Goal: Transaction & Acquisition: Download file/media

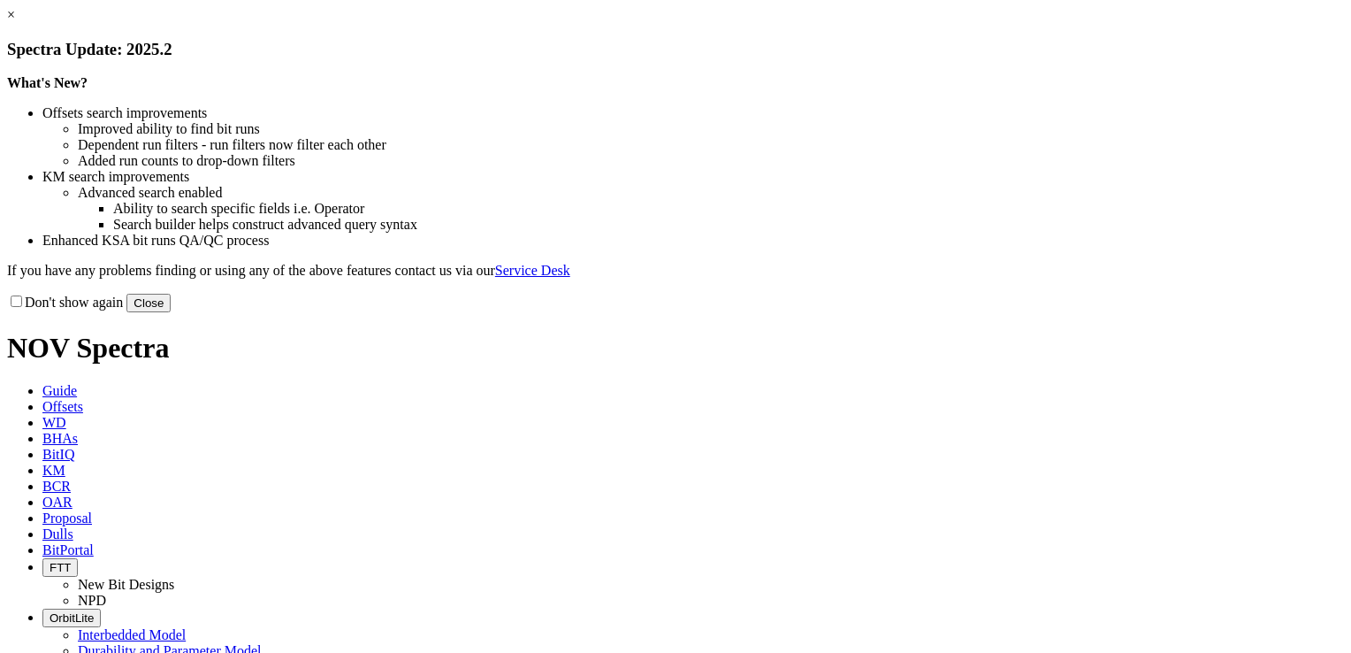
click at [15, 22] on link "×" at bounding box center [11, 14] width 8 height 15
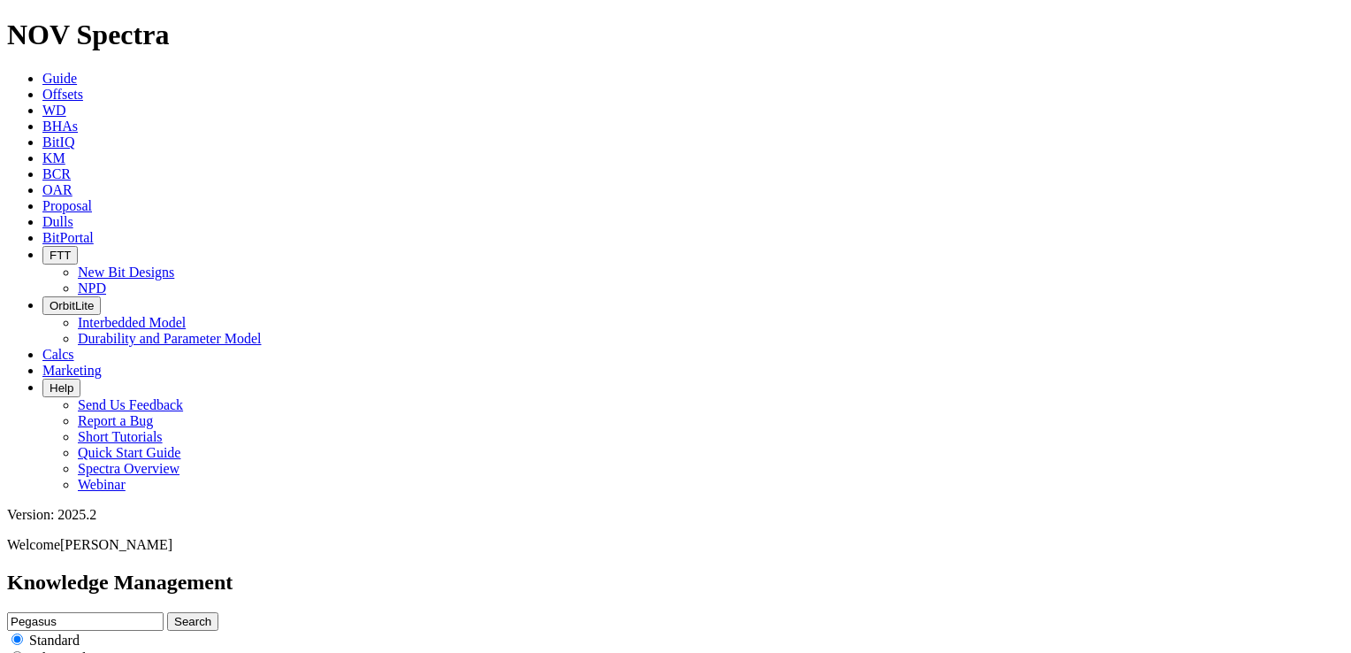
click at [164, 612] on input "Pegasus" at bounding box center [85, 621] width 156 height 19
type input "evolve ppt format"
click at [167, 612] on button "Search" at bounding box center [192, 621] width 51 height 19
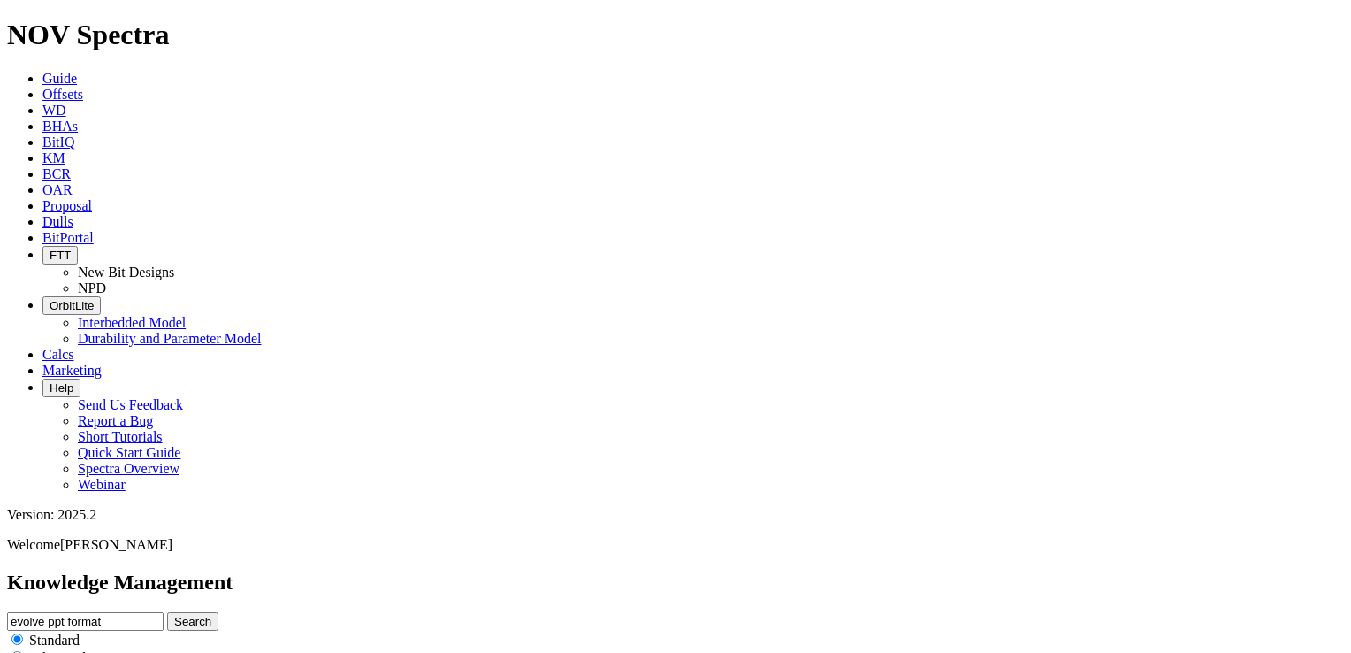
click at [164, 612] on input "evolve ppt format" at bounding box center [85, 621] width 156 height 19
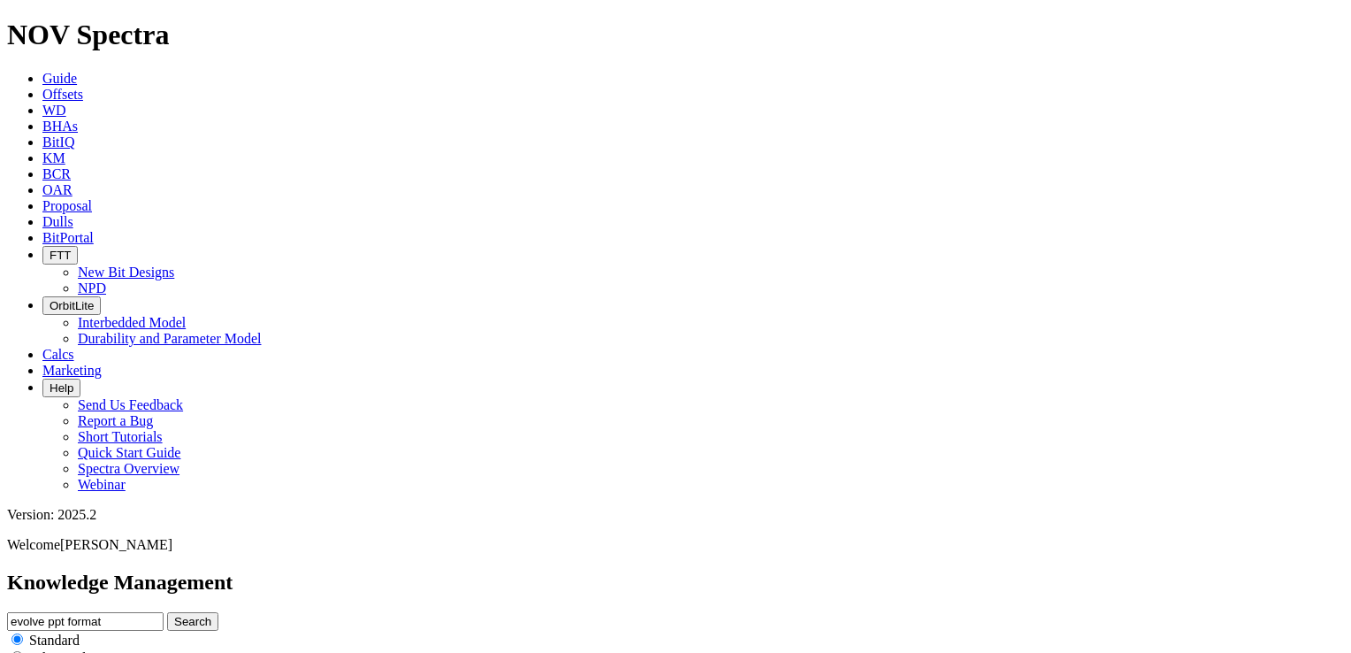
click at [164, 612] on input "evolve ppt format" at bounding box center [85, 621] width 156 height 19
type input "evolve ppt"
click at [167, 612] on button "Search" at bounding box center [192, 621] width 51 height 19
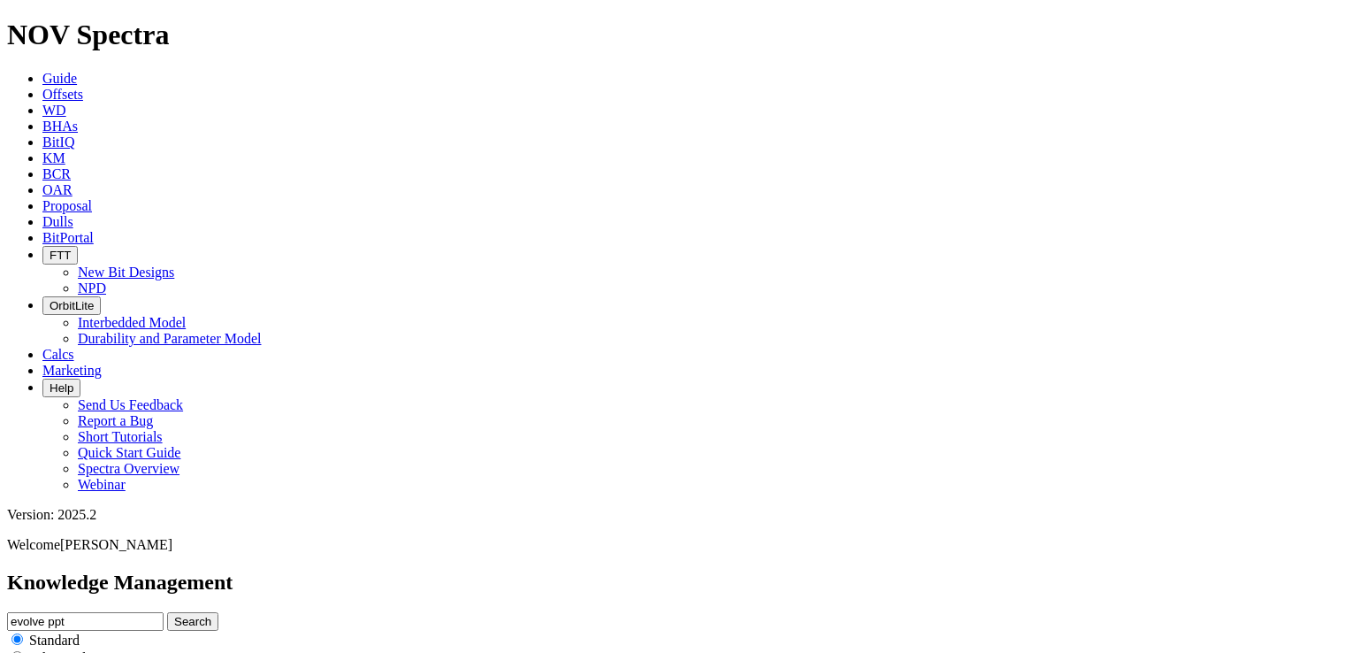
scroll to position [286, 0]
